Goal: Task Accomplishment & Management: Use online tool/utility

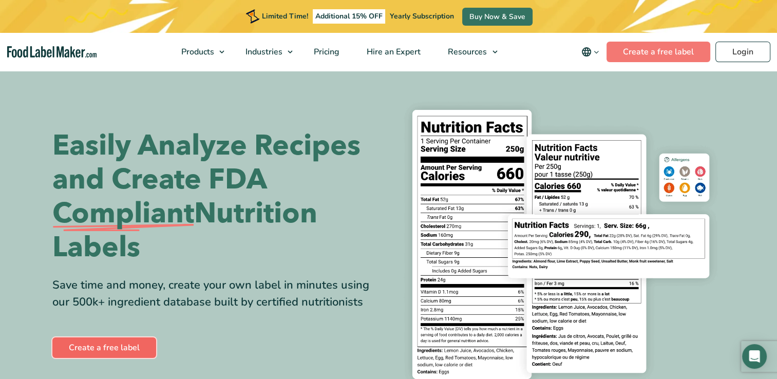
click at [114, 351] on link "Create a free label" at bounding box center [104, 347] width 104 height 21
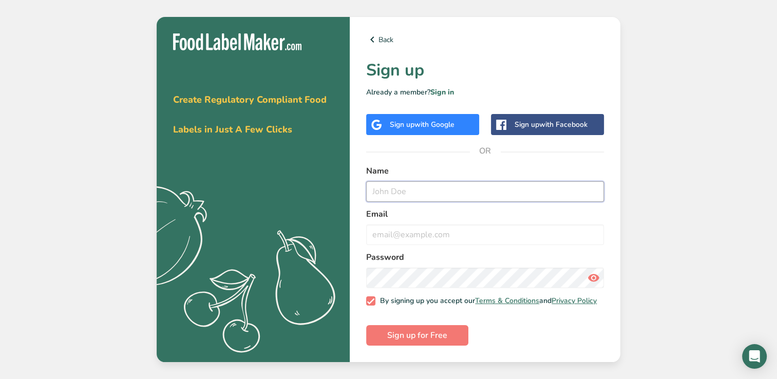
click at [411, 187] on input "text" at bounding box center [485, 191] width 238 height 21
type input "Margaret Yochem"
type input "maggie@auntabbys.com"
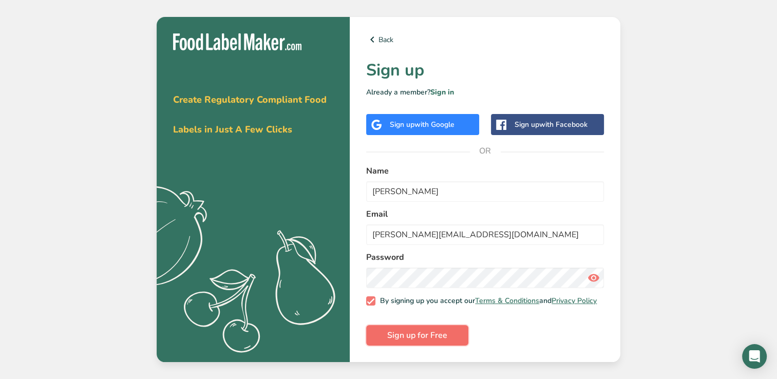
click at [423, 337] on span "Sign up for Free" at bounding box center [417, 335] width 60 height 12
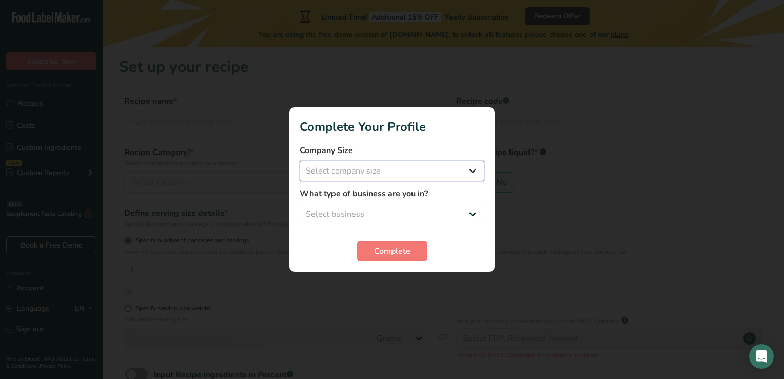
click at [417, 174] on select "Select company size Fewer than 10 Employees 10 to 50 Employees 51 to 500 Employ…" at bounding box center [392, 171] width 185 height 21
select select "1"
click at [300, 161] on select "Select company size Fewer than 10 Employees 10 to 50 Employees 51 to 500 Employ…" at bounding box center [392, 171] width 185 height 21
click at [390, 215] on select "Select business Packaged Food Manufacturer Restaurant & Cafe Bakery Meal Plans …" at bounding box center [392, 214] width 185 height 21
select select "3"
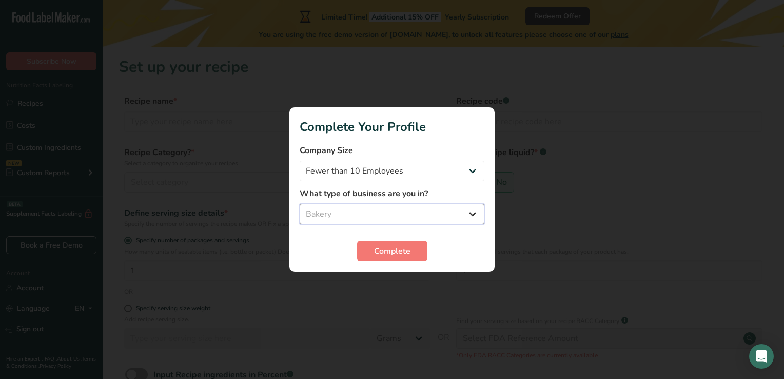
click at [300, 204] on select "Select business Packaged Food Manufacturer Restaurant & Cafe Bakery Meal Plans …" at bounding box center [392, 214] width 185 height 21
click at [392, 252] on span "Complete" at bounding box center [392, 251] width 36 height 12
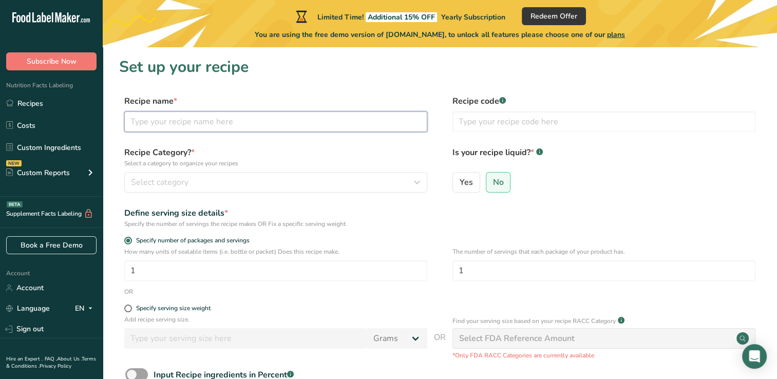
click at [242, 121] on input "text" at bounding box center [275, 121] width 303 height 21
type input "French Macarons"
click at [503, 101] on icon at bounding box center [502, 101] width 1 height 3
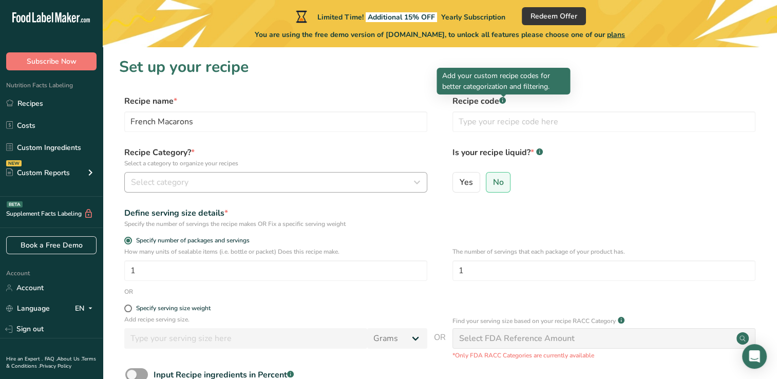
click at [231, 182] on div "Select category" at bounding box center [272, 182] width 283 height 12
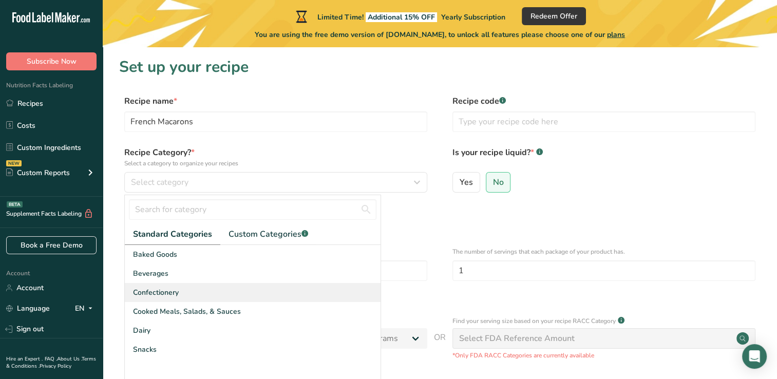
click at [168, 296] on span "Confectionery" at bounding box center [156, 292] width 46 height 11
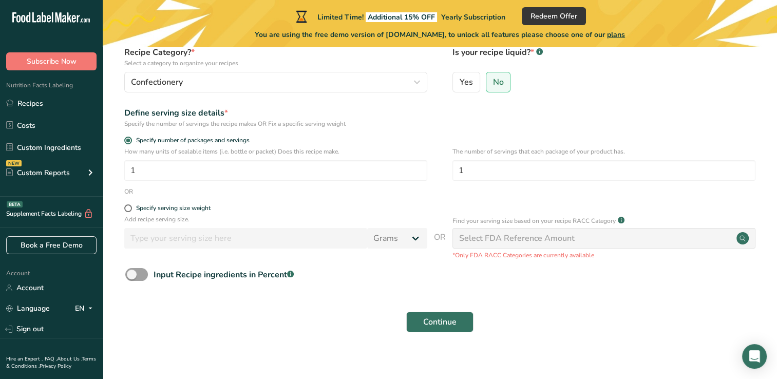
scroll to position [109, 0]
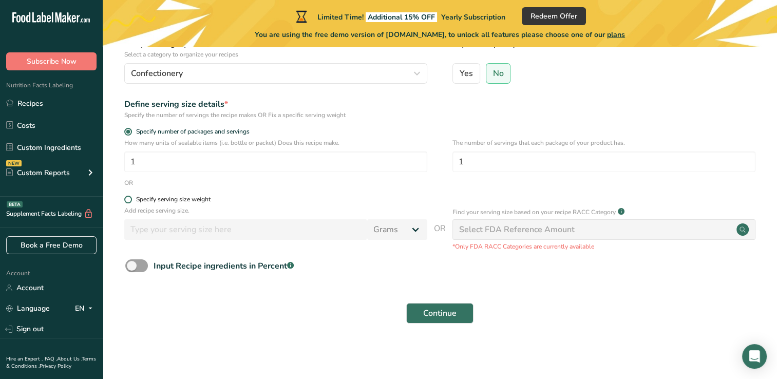
click at [127, 201] on span at bounding box center [128, 200] width 8 height 8
click at [127, 201] on input "Specify serving size weight" at bounding box center [127, 199] width 7 height 7
radio input "true"
radio input "false"
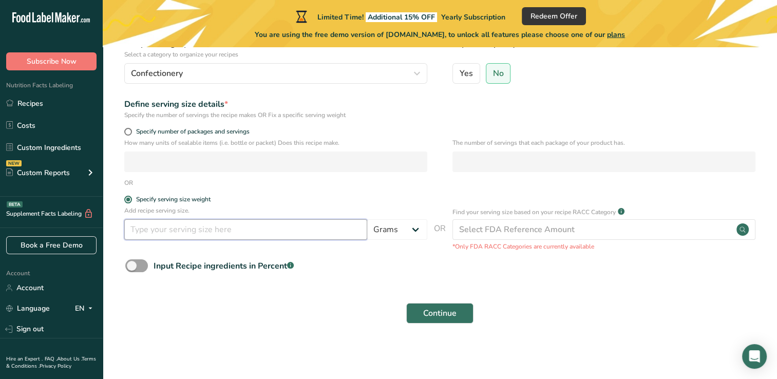
click at [144, 234] on input "number" at bounding box center [245, 229] width 243 height 21
type input "16"
click at [406, 303] on button "Continue" at bounding box center [439, 313] width 67 height 21
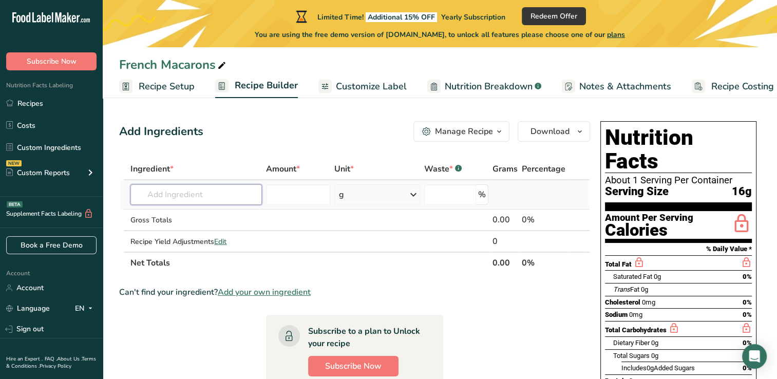
click at [172, 195] on input "text" at bounding box center [195, 194] width 131 height 21
type input "almond flour"
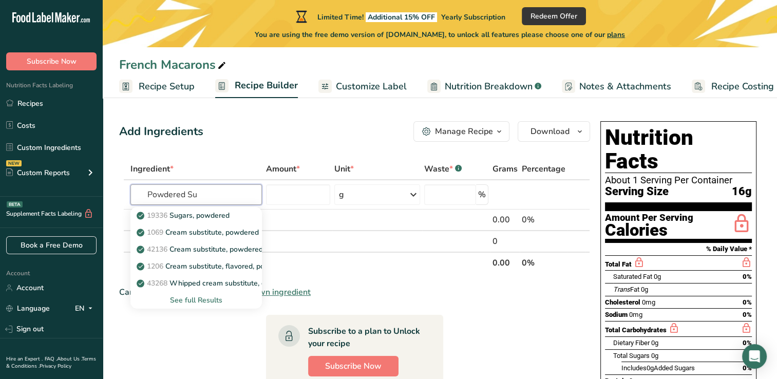
type input "Powdered Su"
click at [708, 255] on div "Total Fat" at bounding box center [678, 262] width 147 height 15
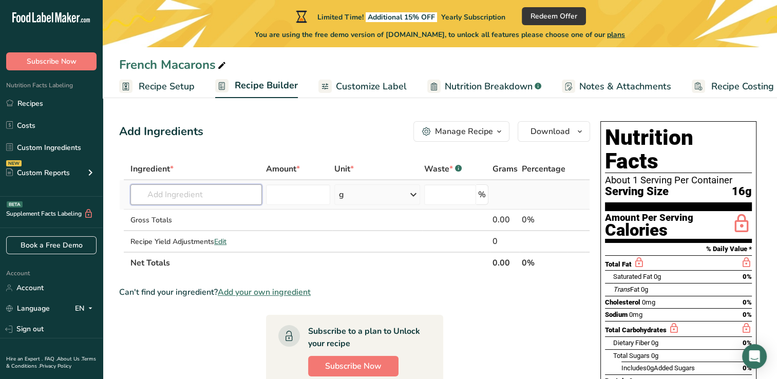
click at [158, 193] on input "text" at bounding box center [195, 194] width 131 height 21
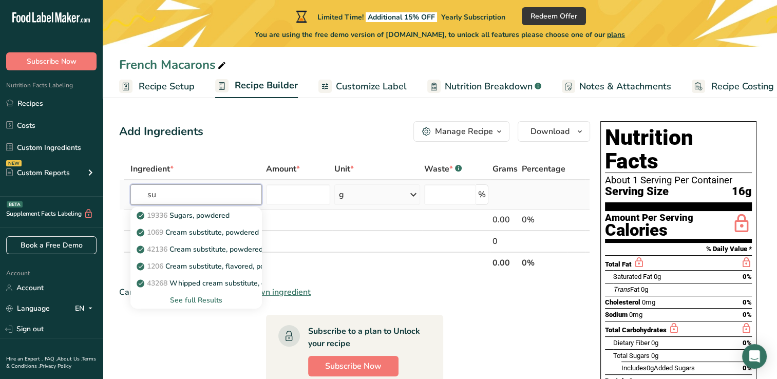
type input "s"
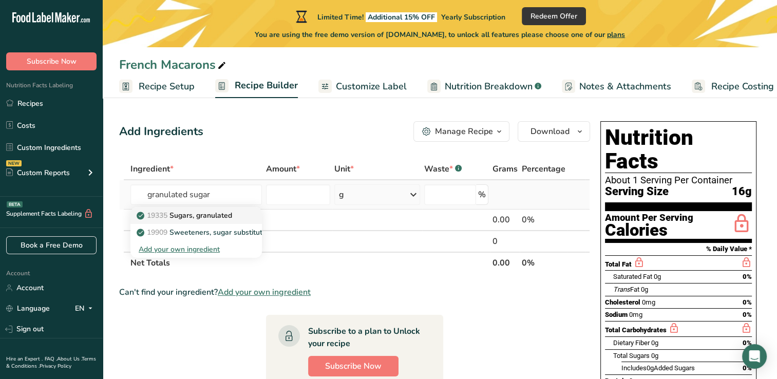
click at [210, 222] on link "19335 Sugars, granulated" at bounding box center [195, 215] width 131 height 17
type input "Sugars, granulated"
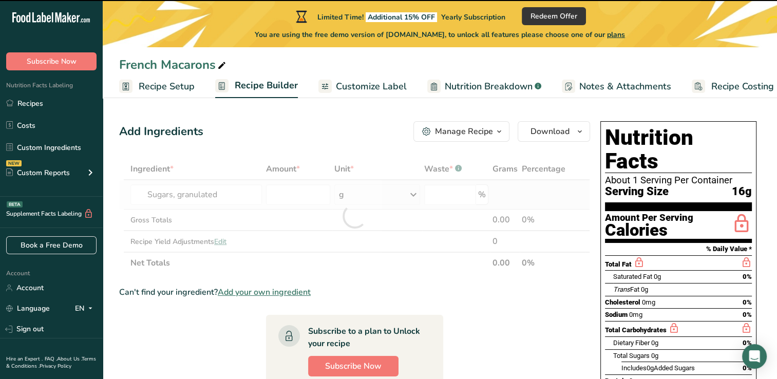
type input "0"
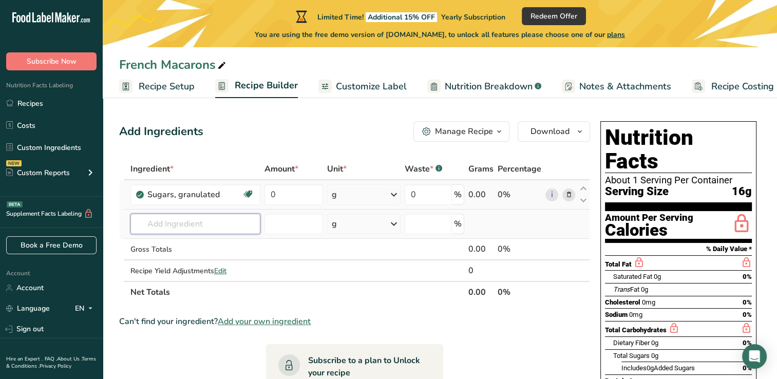
click at [208, 224] on input "text" at bounding box center [195, 224] width 130 height 21
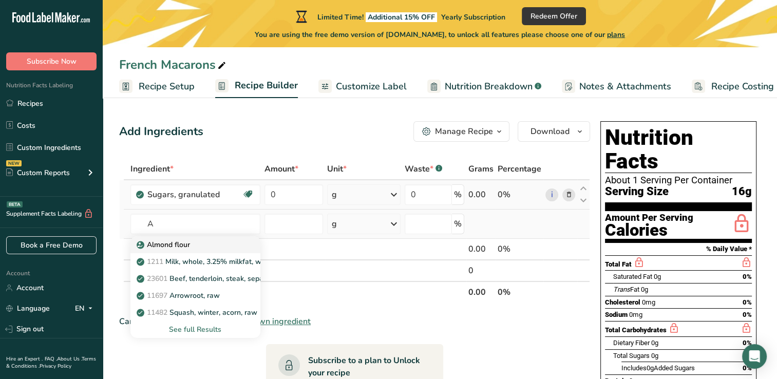
click at [159, 246] on p "Almond flour" at bounding box center [164, 244] width 51 height 11
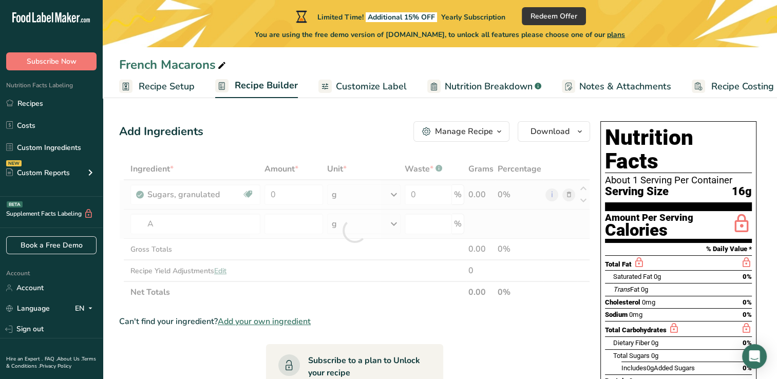
type input "Almond flour"
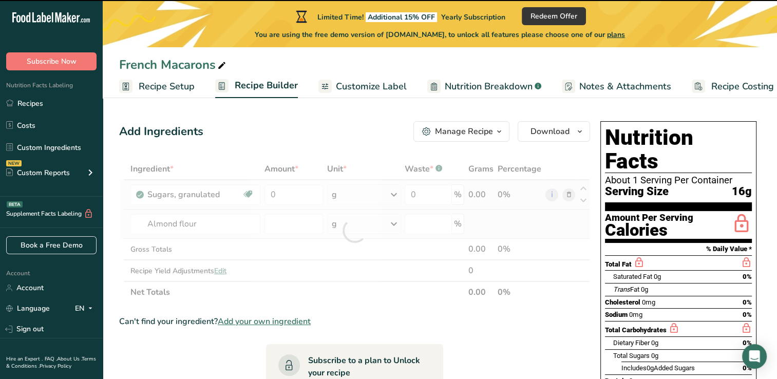
type input "0"
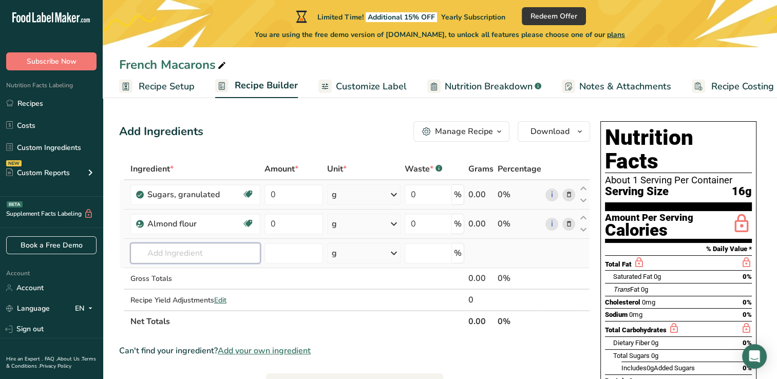
click at [178, 253] on input "text" at bounding box center [195, 253] width 130 height 21
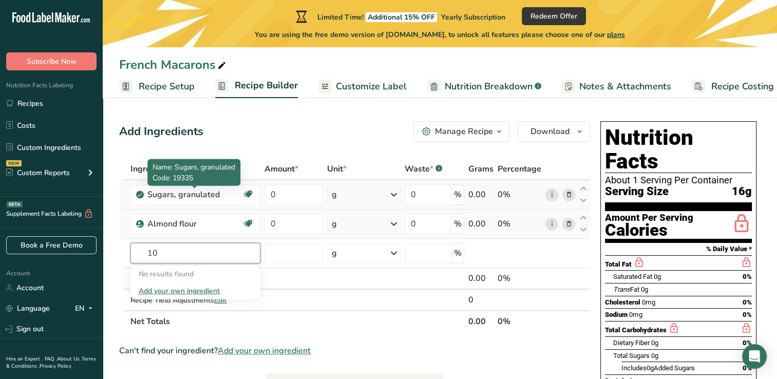
type input "1"
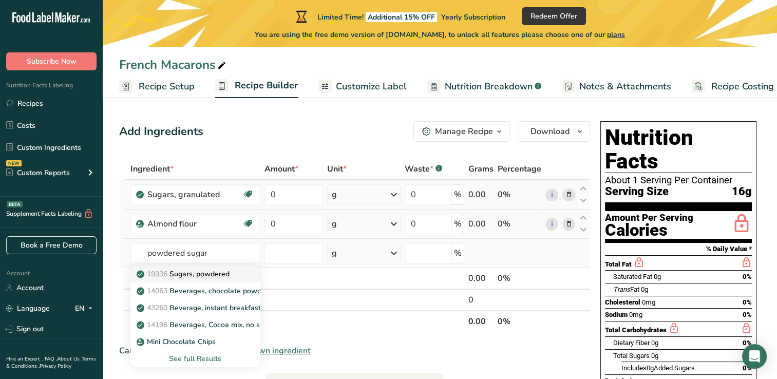
click at [188, 279] on link "19336 Sugars, powdered" at bounding box center [195, 273] width 130 height 17
type input "Sugars, powdered"
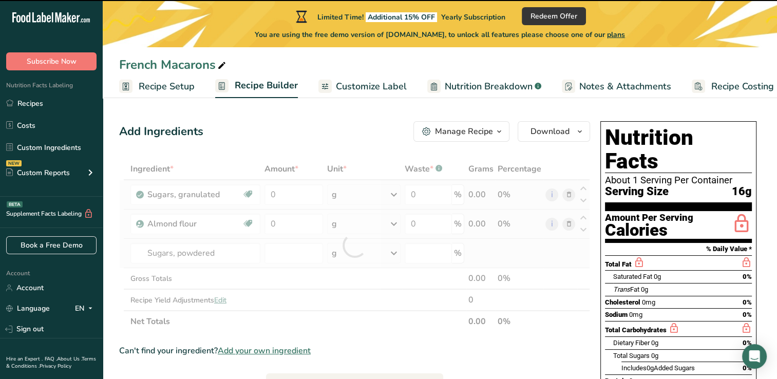
type input "0"
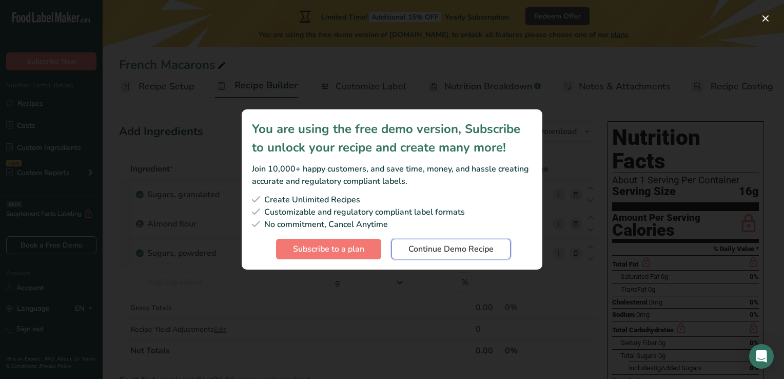
click at [453, 247] on span "Continue Demo Recipe" at bounding box center [451, 249] width 85 height 12
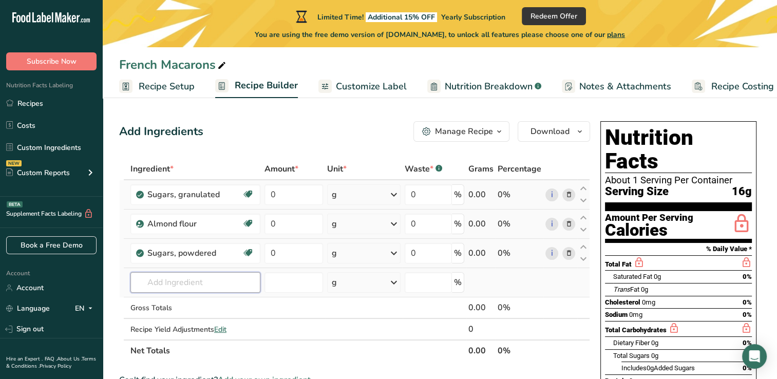
click at [205, 285] on input "text" at bounding box center [195, 282] width 130 height 21
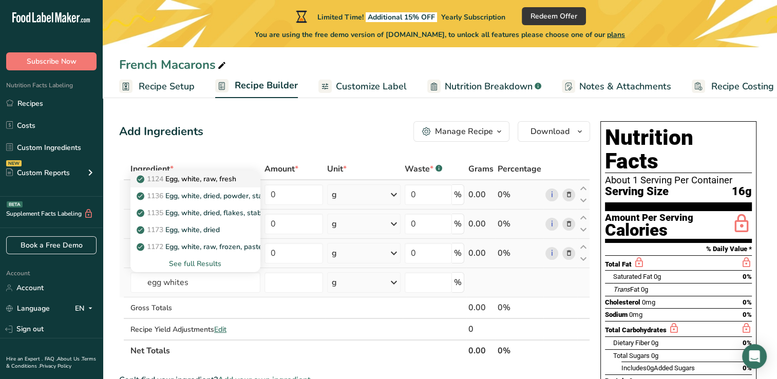
click at [217, 180] on p "1124 Egg, white, raw, fresh" at bounding box center [188, 178] width 98 height 11
type input "Egg, white, raw, fresh"
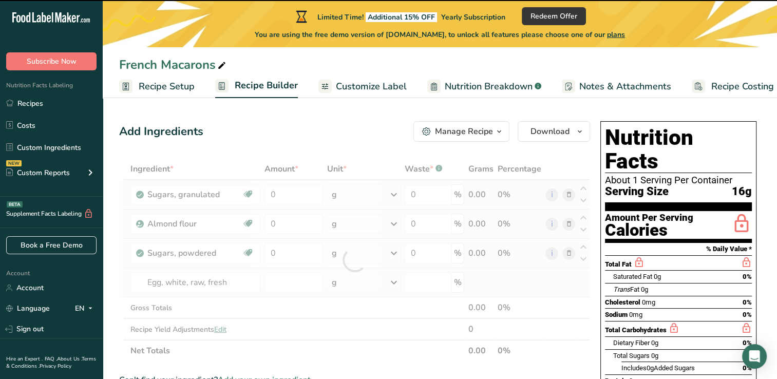
type input "0"
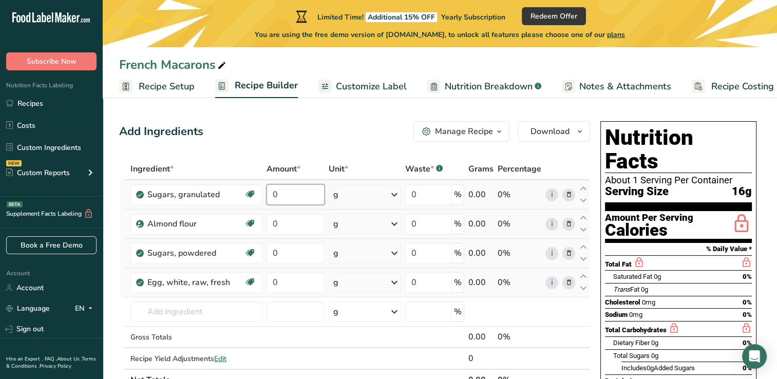
click at [293, 199] on input "0" at bounding box center [295, 194] width 58 height 21
type input "460"
click at [287, 226] on div "Ingredient * Amount * Unit * Waste * .a-a{fill:#347362;}.b-a{fill:#fff;} Grams …" at bounding box center [354, 274] width 471 height 233
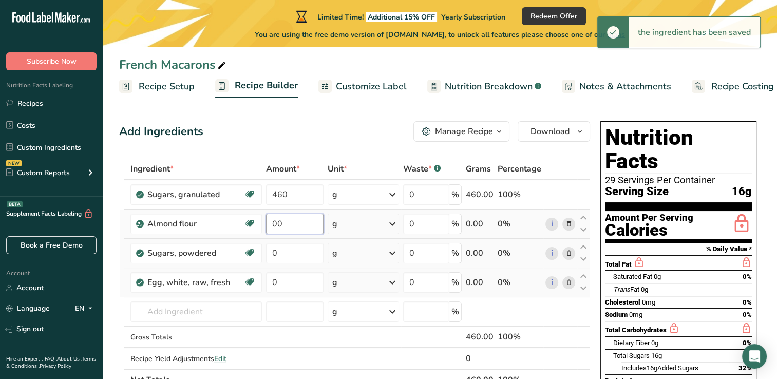
type input "0"
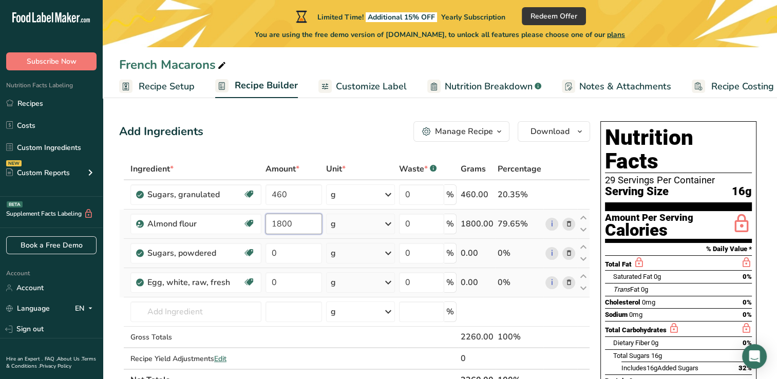
type input "1800"
click at [285, 252] on div "Ingredient * Amount * Unit * Waste * .a-a{fill:#347362;}.b-a{fill:#fff;} Grams …" at bounding box center [354, 274] width 471 height 233
type input "1800"
click at [289, 280] on div "Ingredient * Amount * Unit * Waste * .a-a{fill:#347362;}.b-a{fill:#fff;} Grams …" at bounding box center [354, 274] width 471 height 233
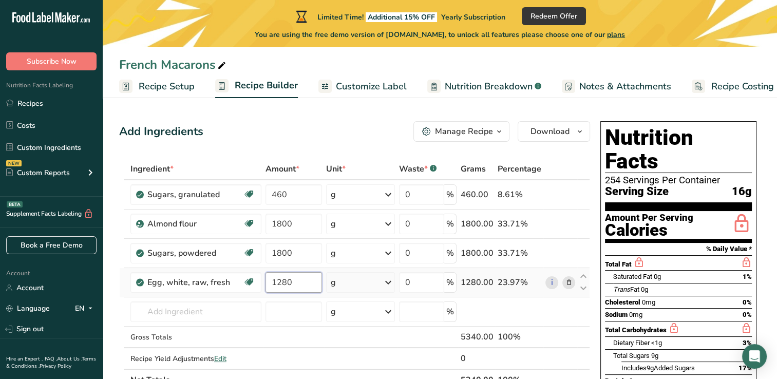
type input "1280"
click at [203, 311] on div "Ingredient * Amount * Unit * Waste * .a-a{fill:#347362;}.b-a{fill:#fff;} Grams …" at bounding box center [354, 274] width 471 height 233
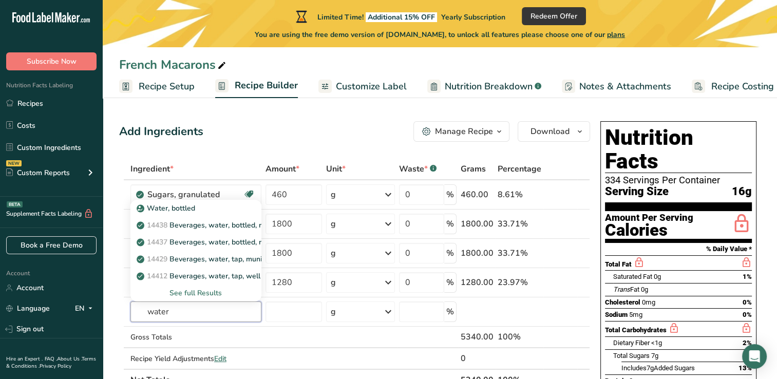
type input "water"
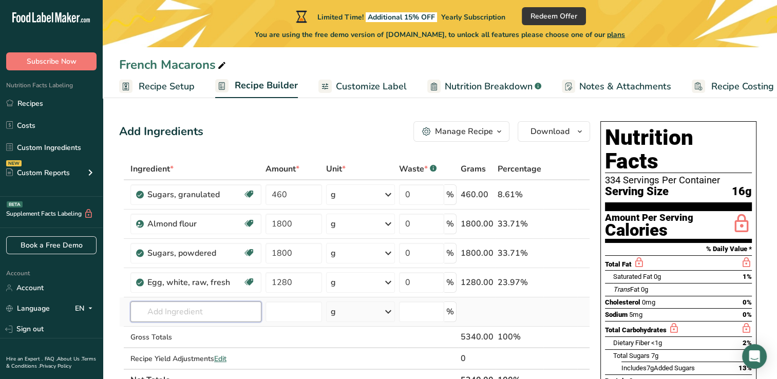
click at [191, 311] on input "text" at bounding box center [195, 311] width 131 height 21
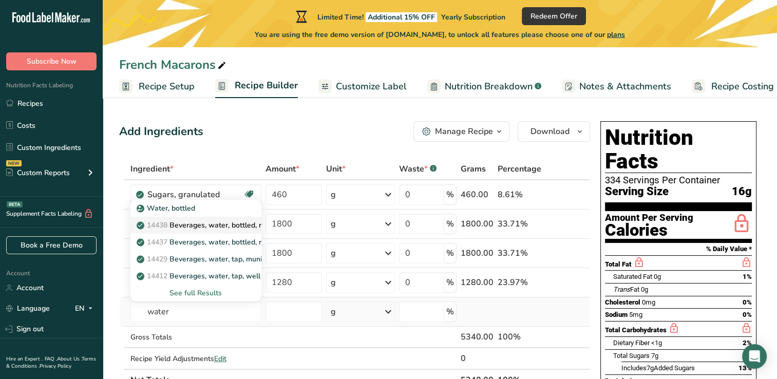
click at [181, 226] on p "14438 Beverages, water, bottled, non-carbonated, CRYSTAL GEYSER" at bounding box center [257, 225] width 237 height 11
type input "Beverages, water, bottled, non-carbonated, CRYSTAL GEYSER"
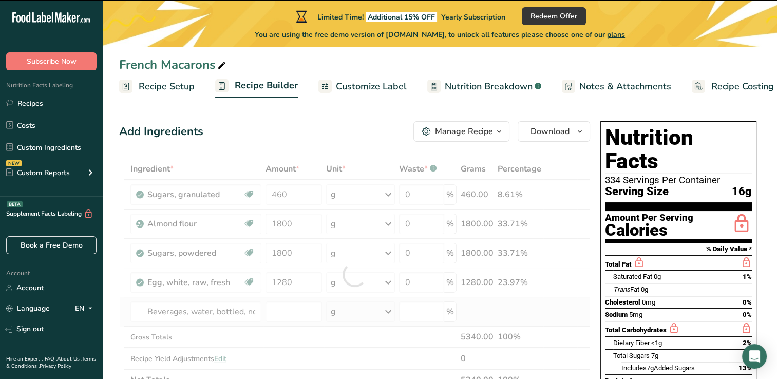
type input "0"
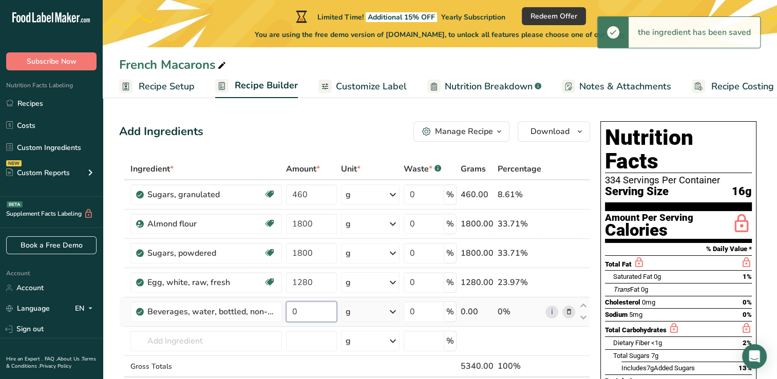
click at [300, 314] on input "0" at bounding box center [311, 311] width 51 height 21
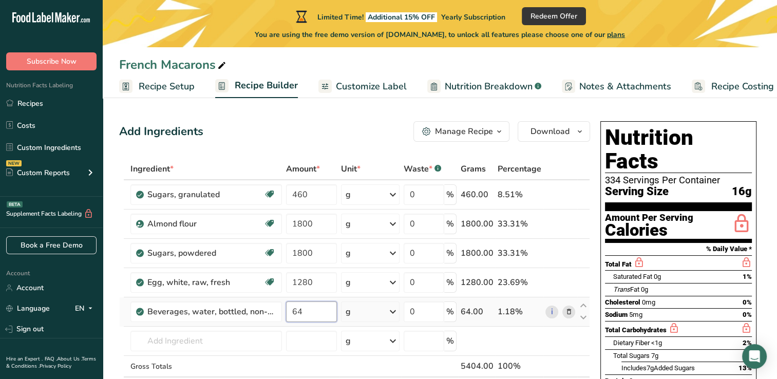
type input "6"
type input "460"
click at [312, 195] on div "Ingredient * Amount * Unit * Waste * .a-a{fill:#347362;}.b-a{fill:#fff;} Grams …" at bounding box center [354, 289] width 471 height 262
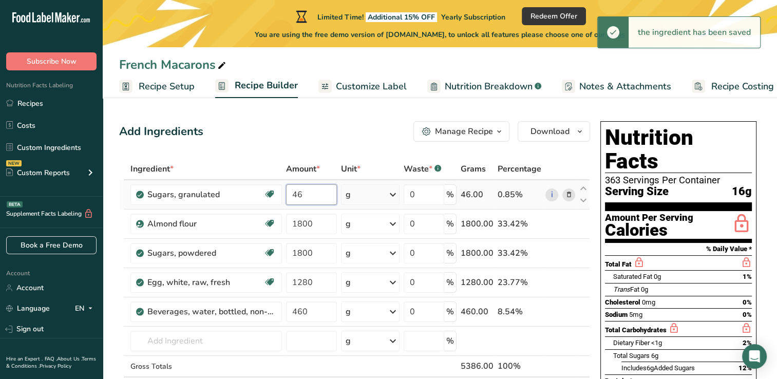
type input "4"
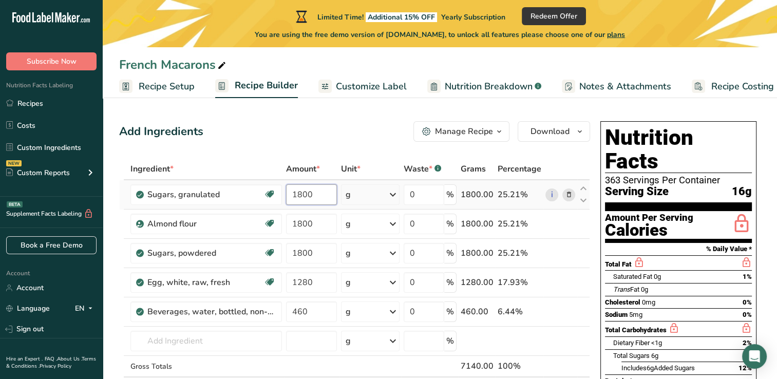
type input "1800"
click at [325, 223] on div "Ingredient * Amount * Unit * Waste * .a-a{fill:#347362;}.b-a{fill:#fff;} Grams …" at bounding box center [354, 289] width 471 height 262
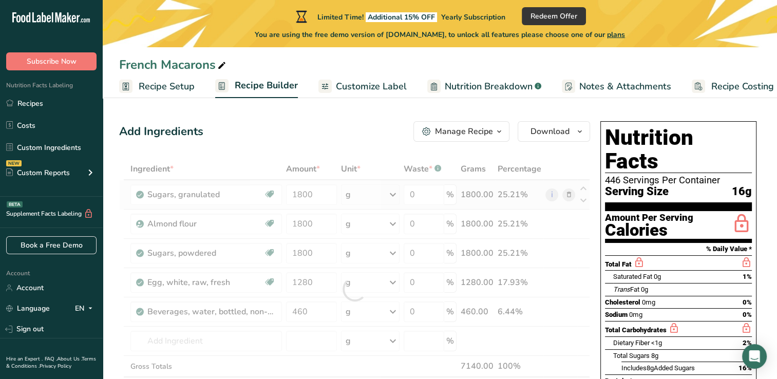
click at [349, 198] on div "Ingredient * Amount * Unit * Waste * .a-a{fill:#347362;}.b-a{fill:#fff;} Grams …" at bounding box center [354, 289] width 471 height 262
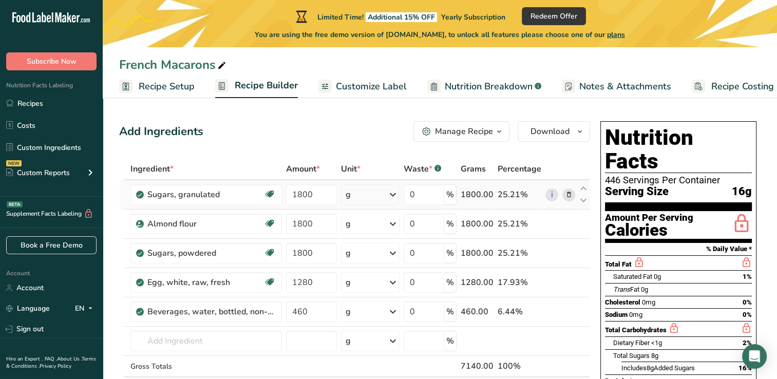
click at [362, 194] on div "g" at bounding box center [370, 194] width 59 height 21
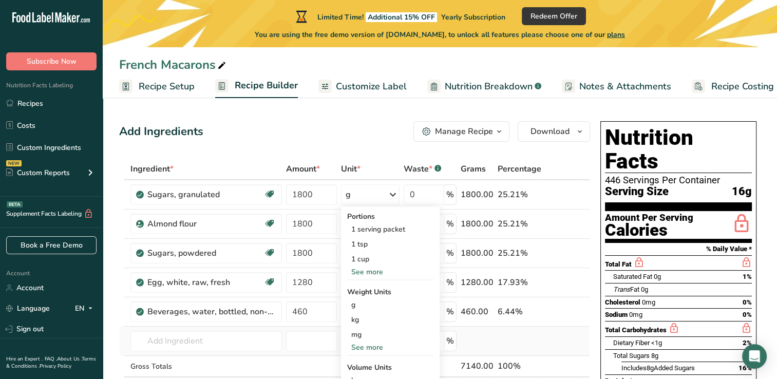
click at [487, 337] on td at bounding box center [476, 340] width 37 height 29
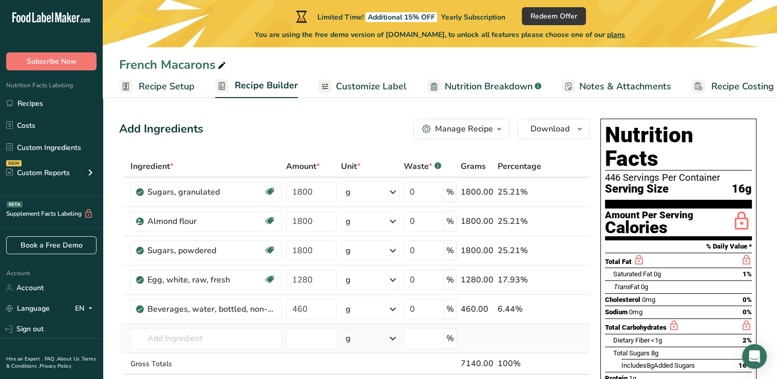
scroll to position [2, 0]
click at [177, 341] on input "text" at bounding box center [205, 339] width 151 height 21
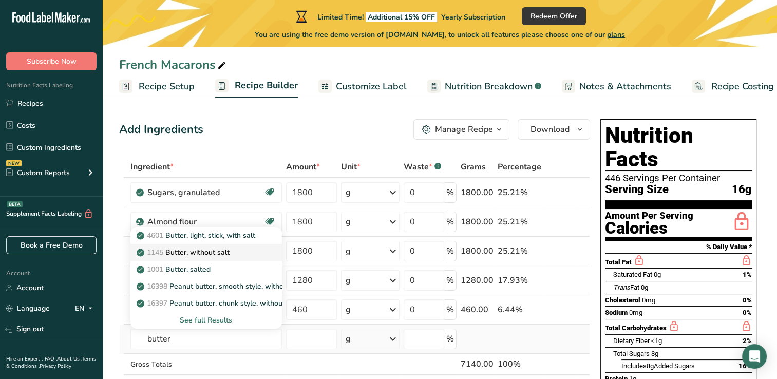
click at [209, 254] on p "1145 Butter, without salt" at bounding box center [184, 252] width 91 height 11
type input "Butter, without salt"
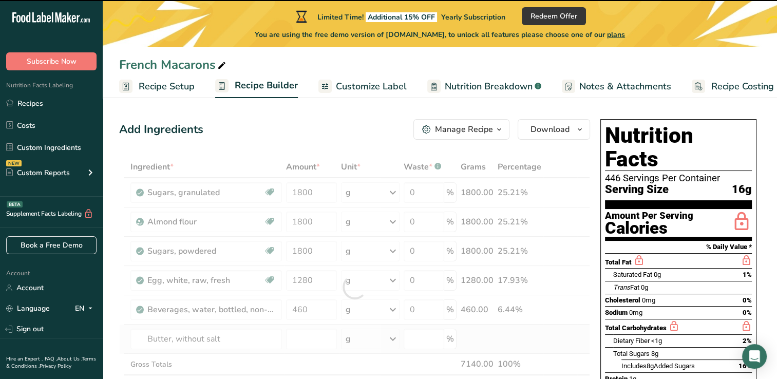
type input "0"
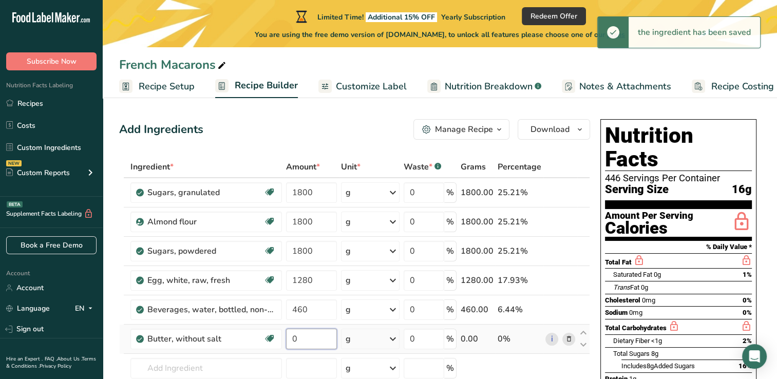
click at [298, 343] on input "0" at bounding box center [311, 339] width 51 height 21
click at [298, 341] on input "0" at bounding box center [311, 339] width 51 height 21
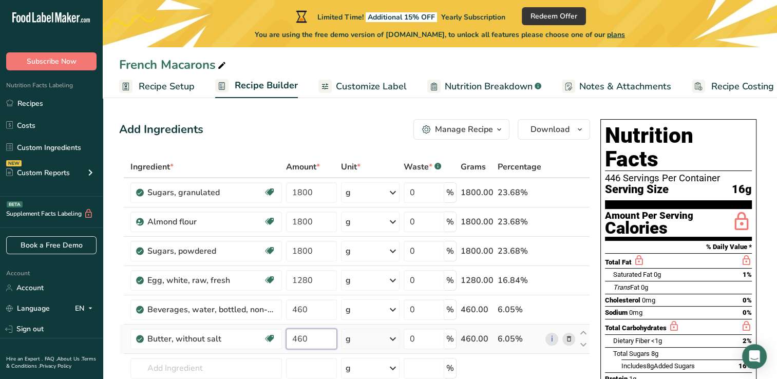
type input "460"
click at [314, 368] on div "Ingredient * Amount * Unit * Waste * .a-a{fill:#347362;}.b-a{fill:#fff;} Grams …" at bounding box center [354, 301] width 471 height 291
click at [301, 255] on input "1800" at bounding box center [311, 251] width 51 height 21
type input "2700"
click at [316, 363] on div "Ingredient * Amount * Unit * Waste * .a-a{fill:#347362;}.b-a{fill:#fff;} Grams …" at bounding box center [354, 301] width 471 height 291
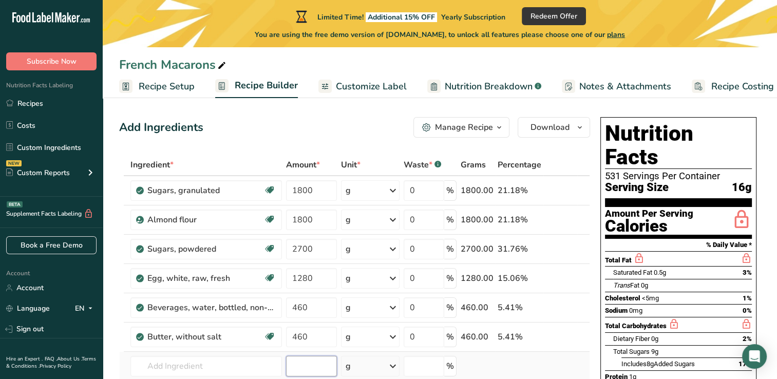
scroll to position [0, 0]
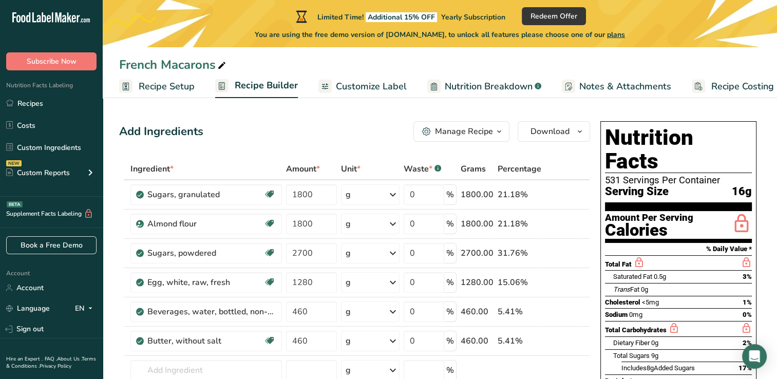
click at [479, 88] on span "Nutrition Breakdown" at bounding box center [489, 87] width 88 height 14
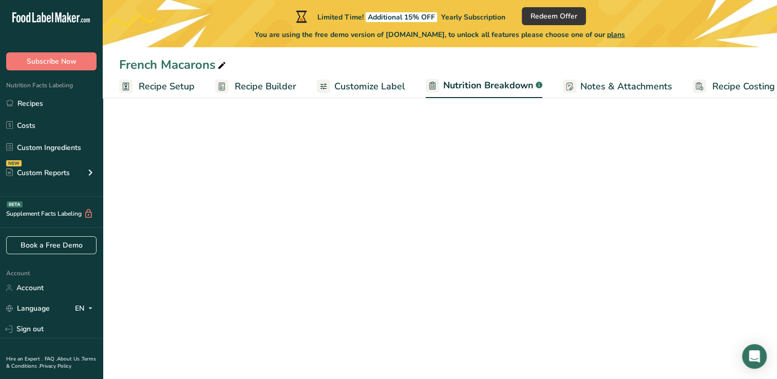
scroll to position [0, 14]
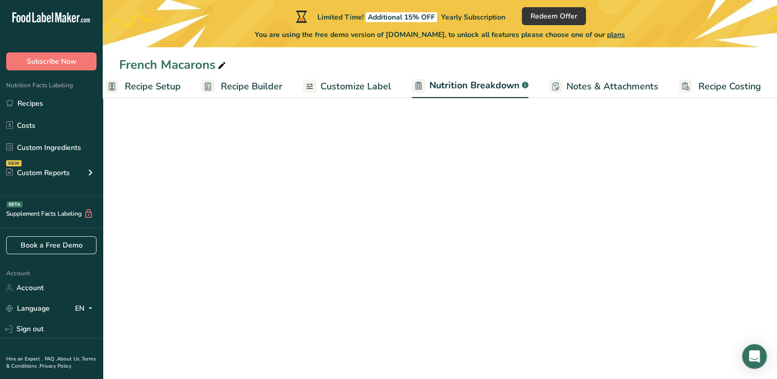
select select "Calories"
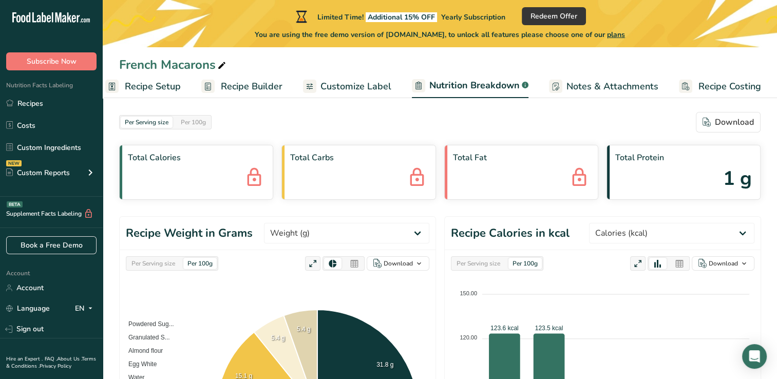
scroll to position [0, 0]
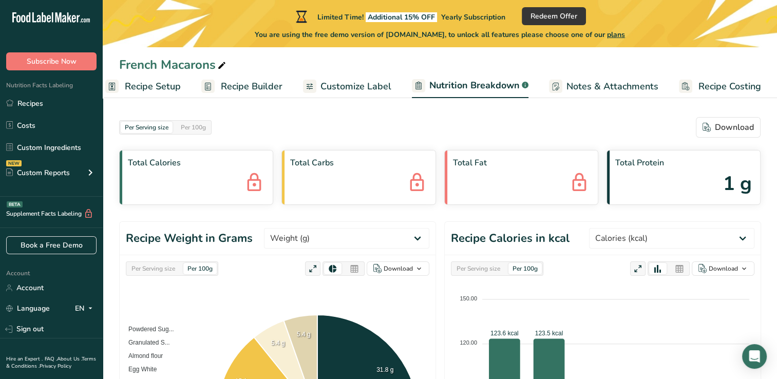
click at [728, 91] on span "Recipe Costing" at bounding box center [729, 87] width 63 height 14
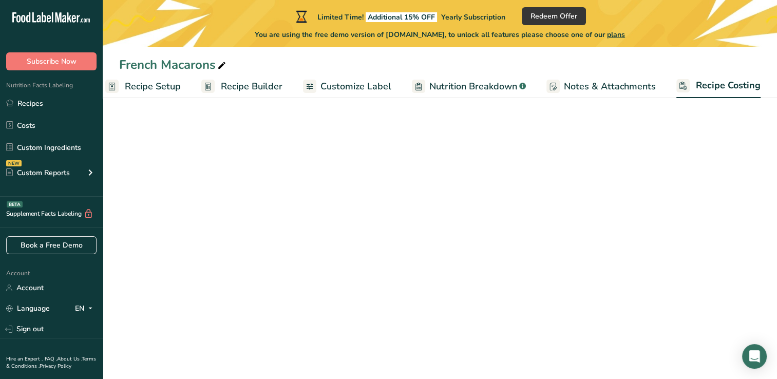
scroll to position [0, 13]
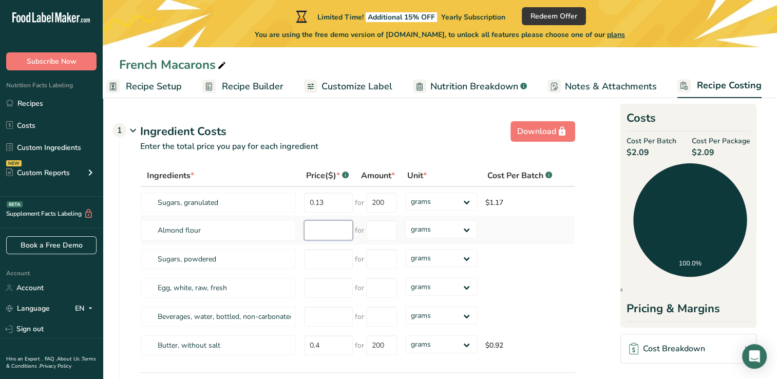
click at [315, 234] on input "number" at bounding box center [328, 230] width 49 height 20
type input "112.00"
click at [468, 231] on select "grams kg mg mcg lb oz" at bounding box center [441, 229] width 72 height 18
select select "12"
click at [405, 220] on select "grams kg mg mcg lb oz" at bounding box center [441, 229] width 72 height 18
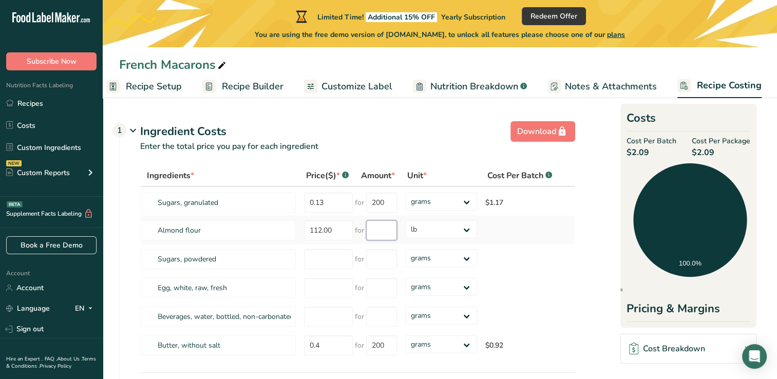
click at [380, 230] on input "number" at bounding box center [381, 230] width 31 height 20
type input "25"
click at [322, 201] on input "0.13" at bounding box center [328, 202] width 49 height 20
type input "0"
click at [319, 290] on input "number" at bounding box center [328, 288] width 49 height 20
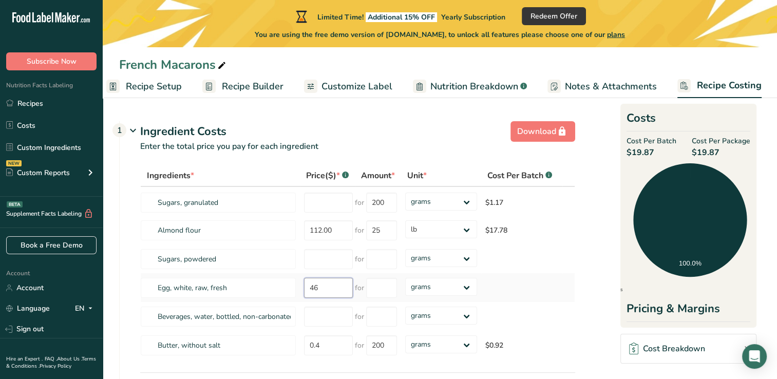
type input "46"
click at [382, 291] on input "number" at bounding box center [381, 288] width 31 height 20
type input "7500"
click at [378, 318] on input "number" at bounding box center [381, 316] width 31 height 20
click at [315, 259] on input "number" at bounding box center [328, 259] width 49 height 20
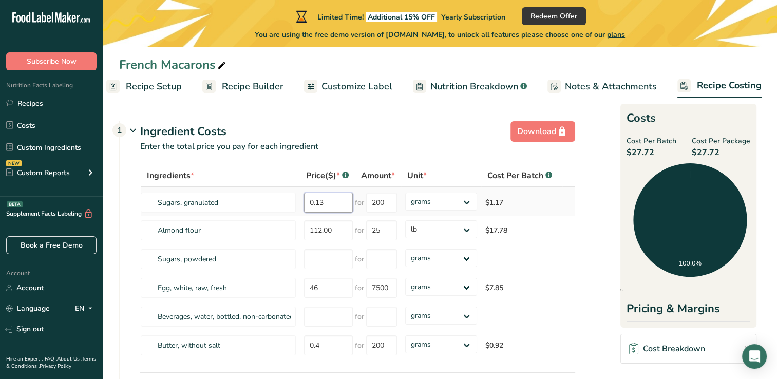
click at [324, 204] on input "0.13" at bounding box center [328, 202] width 49 height 20
type input "38.95"
click at [388, 205] on div "Ingredients * Price($) * .a-a{fill:#347362;}.b-a{fill:#fff;} Amount * Unit * Co…" at bounding box center [357, 262] width 435 height 195
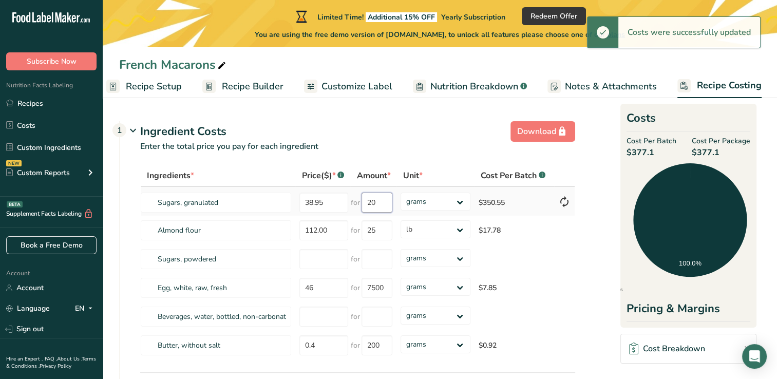
type input "2"
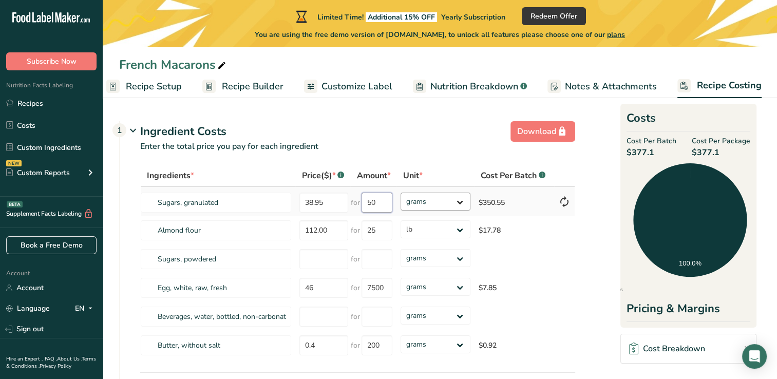
type input "50"
click at [462, 207] on div "Ingredients * Price($) * .a-a{fill:#347362;}.b-a{fill:#fff;} Amount * Unit * Co…" at bounding box center [357, 262] width 435 height 195
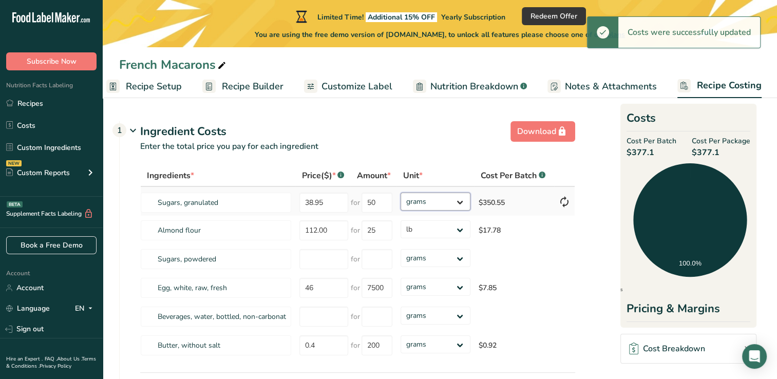
select select "12"
click at [400, 192] on select "grams kg mg mcg lb oz" at bounding box center [434, 201] width 69 height 18
select select "12"
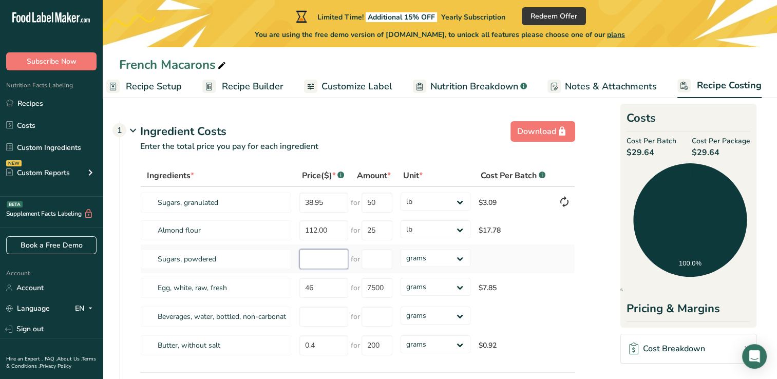
click at [316, 261] on input "number" at bounding box center [323, 259] width 49 height 20
type input "36.50"
click at [378, 255] on input "number" at bounding box center [376, 259] width 31 height 20
type input "50"
click at [460, 260] on div "Ingredients * Price($) * .a-a{fill:#347362;}.b-a{fill:#fff;} Amount * Unit * Co…" at bounding box center [357, 262] width 435 height 195
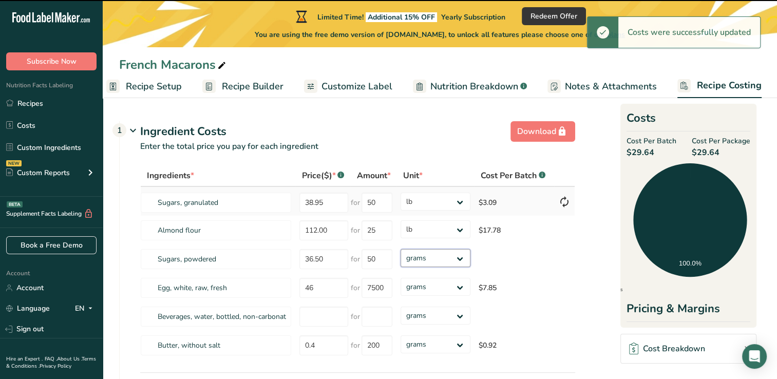
select select "12"
drag, startPoint x: 460, startPoint y: 260, endPoint x: 318, endPoint y: 213, distance: 149.8
click at [400, 249] on select "grams kg mg mcg lb oz" at bounding box center [434, 258] width 69 height 18
select select "12"
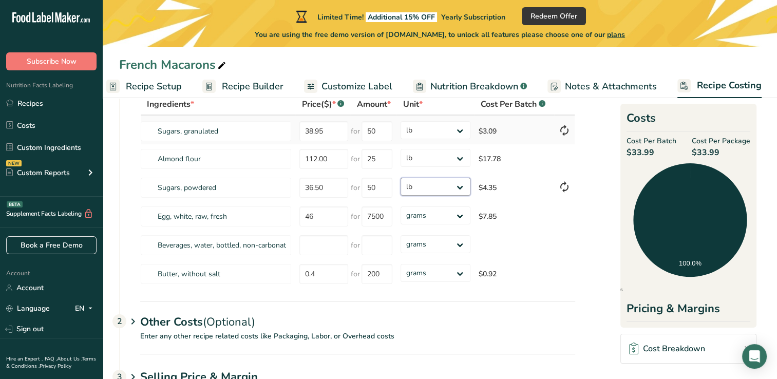
scroll to position [72, 0]
click at [312, 274] on input "0.4" at bounding box center [323, 273] width 49 height 20
type input "4"
type input "114.31"
click at [384, 275] on div "Ingredients * Price($) * .a-a{fill:#347362;}.b-a{fill:#fff;} Amount * Unit * Co…" at bounding box center [357, 190] width 435 height 195
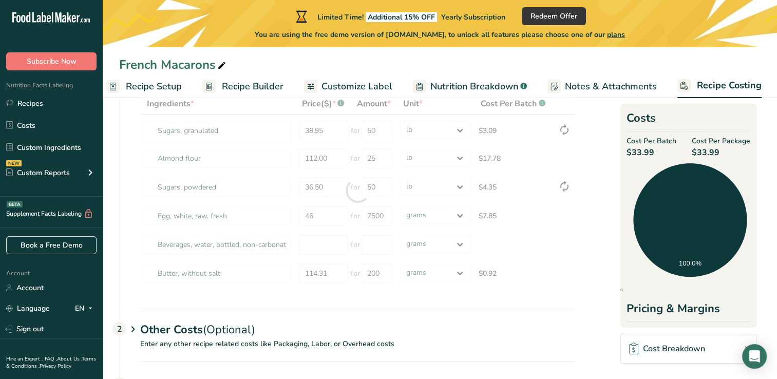
click at [388, 276] on div at bounding box center [357, 190] width 435 height 195
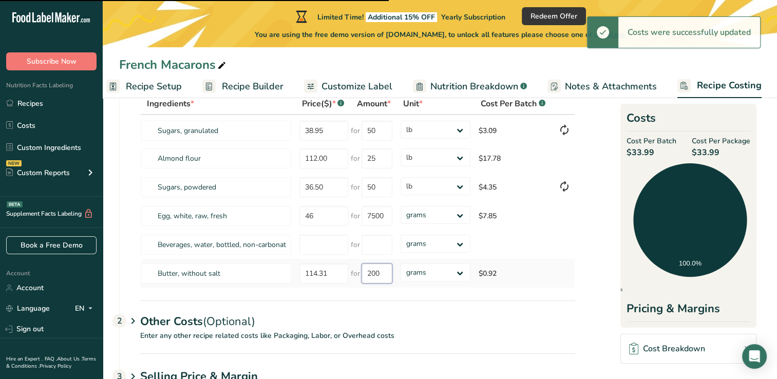
click at [380, 273] on input "200" at bounding box center [376, 273] width 31 height 20
type input "2"
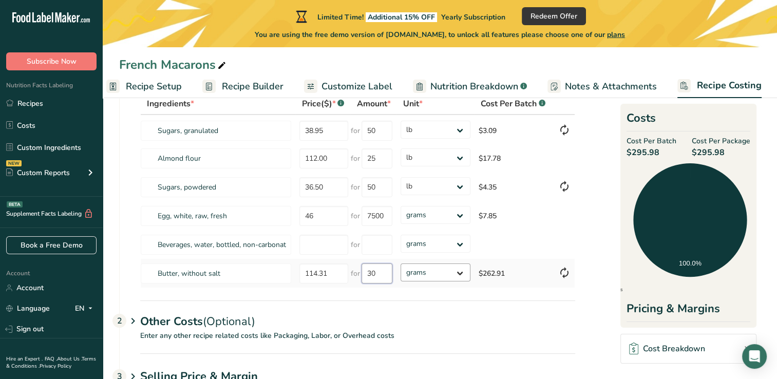
type input "30"
click at [430, 272] on div "Ingredients * Price($) * .a-a{fill:#347362;}.b-a{fill:#fff;} Amount * Unit * Co…" at bounding box center [357, 190] width 435 height 195
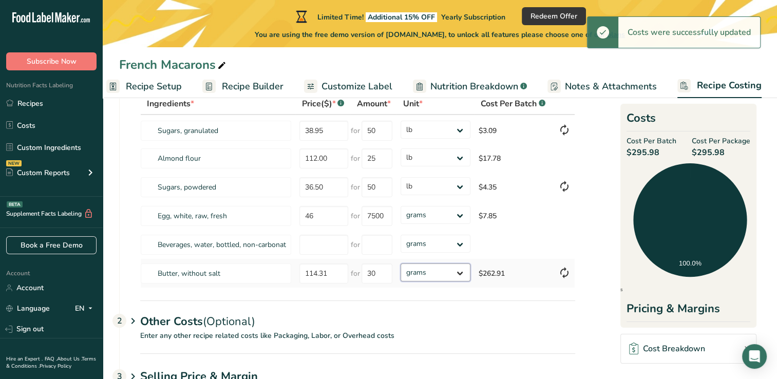
select select "5"
click at [400, 263] on select "grams kg mg mcg lb oz" at bounding box center [434, 272] width 69 height 18
click at [441, 276] on select "grams kg mg mcg lb oz" at bounding box center [434, 272] width 69 height 18
select select "12"
click at [400, 263] on select "grams kg mg mcg lb oz" at bounding box center [434, 272] width 69 height 18
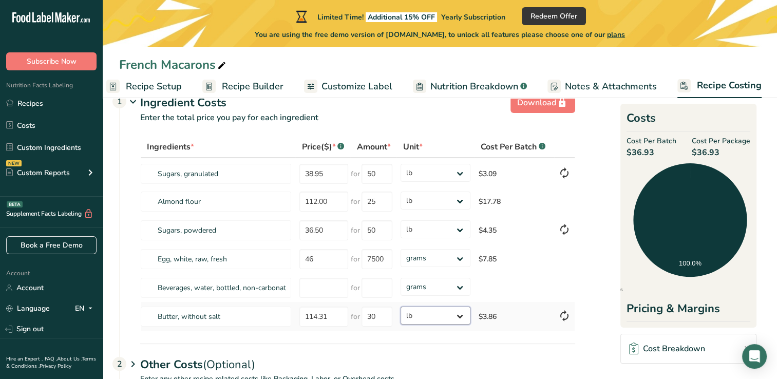
scroll to position [26, 0]
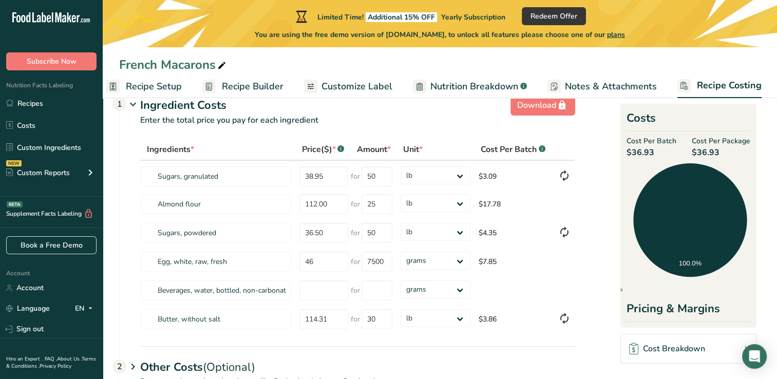
click at [454, 85] on span "Nutrition Breakdown" at bounding box center [474, 87] width 88 height 14
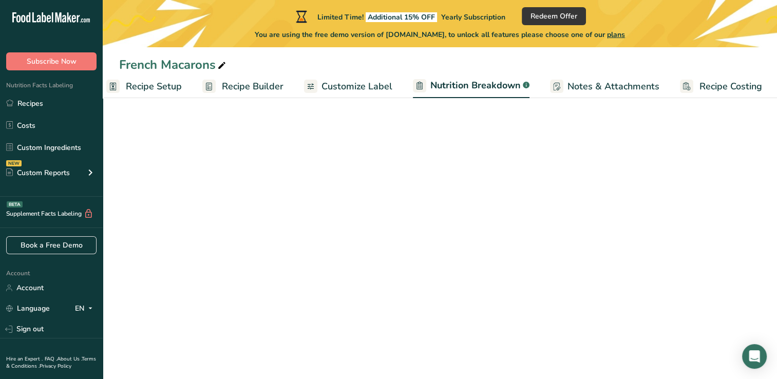
scroll to position [0, 14]
select select "Calories"
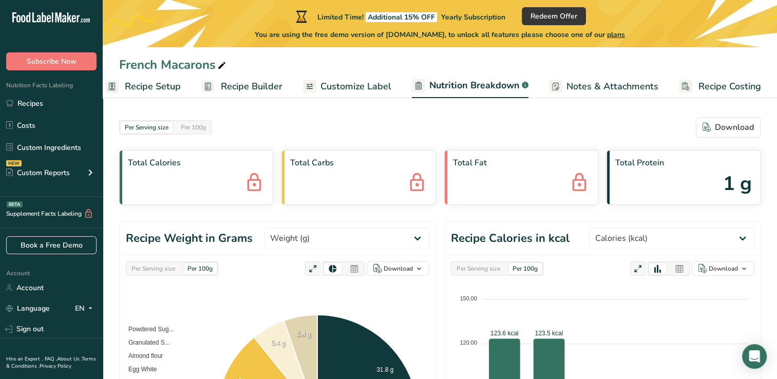
click at [248, 188] on icon at bounding box center [254, 183] width 21 height 28
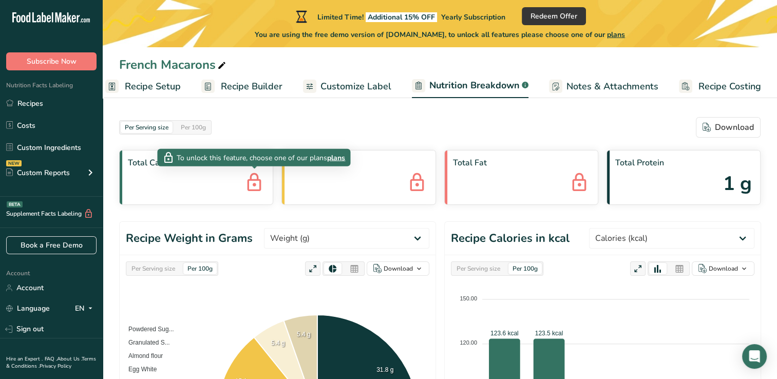
click at [352, 83] on span "Customize Label" at bounding box center [355, 87] width 71 height 14
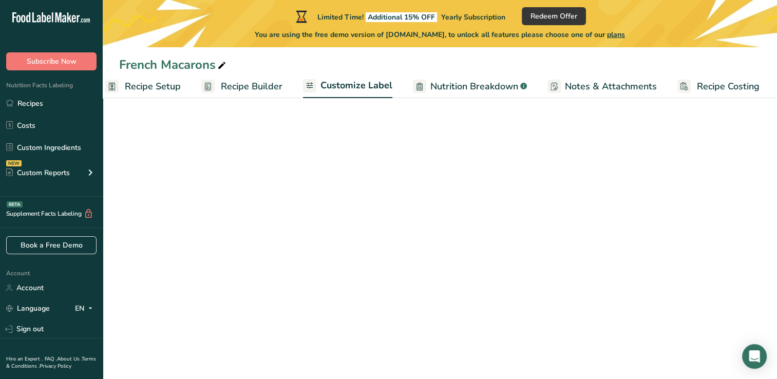
scroll to position [0, 13]
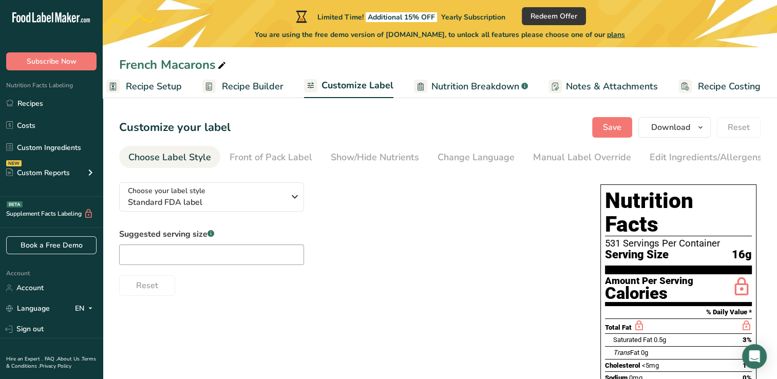
click at [257, 89] on span "Recipe Builder" at bounding box center [253, 87] width 62 height 14
